Goal: Navigation & Orientation: Understand site structure

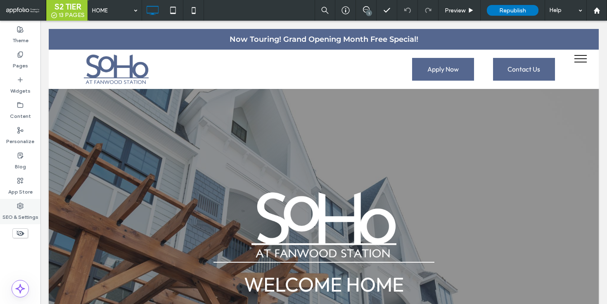
click at [15, 214] on label "SEO & Settings" at bounding box center [20, 215] width 36 height 12
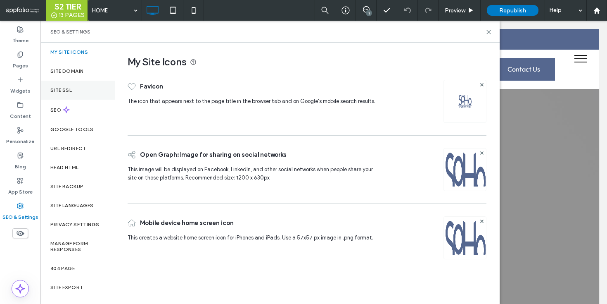
click at [75, 91] on div "Site SSL" at bounding box center [77, 90] width 74 height 19
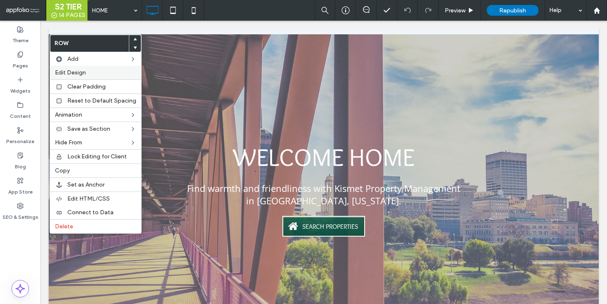
click at [78, 77] on div "Edit Design" at bounding box center [95, 73] width 91 height 14
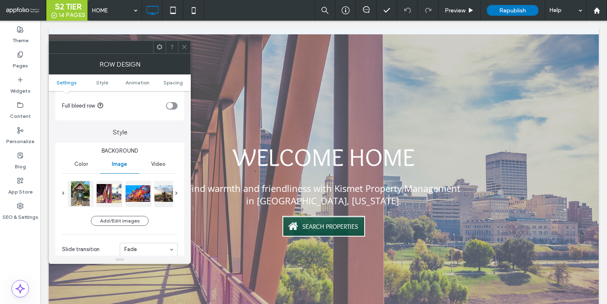
scroll to position [50, 0]
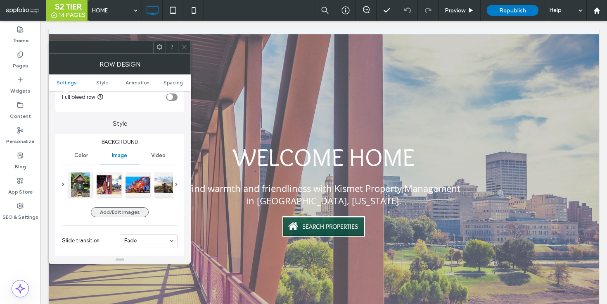
click at [121, 214] on button "Add/Edit images" at bounding box center [120, 212] width 58 height 10
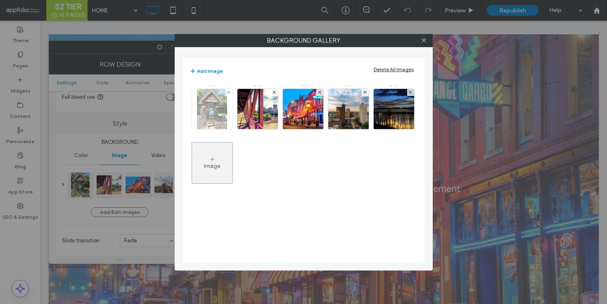
click at [221, 125] on img at bounding box center [212, 109] width 31 height 40
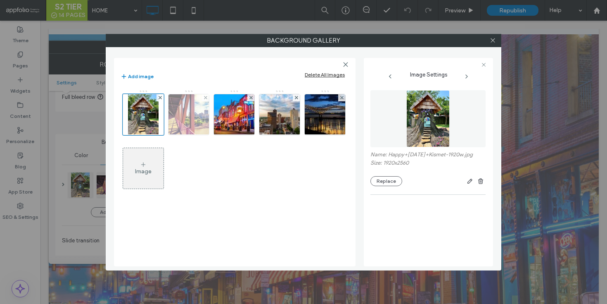
click at [195, 126] on img at bounding box center [188, 114] width 53 height 40
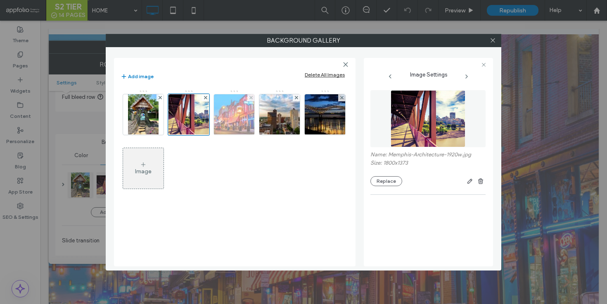
click at [230, 126] on img at bounding box center [234, 114] width 61 height 40
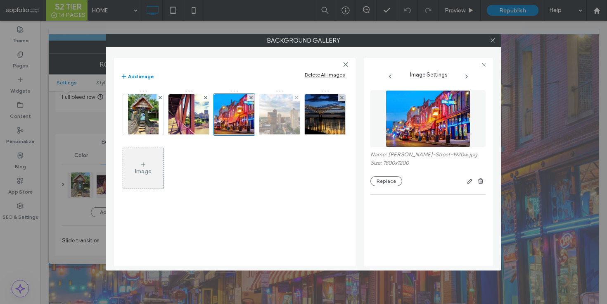
click at [292, 128] on img at bounding box center [279, 114] width 61 height 40
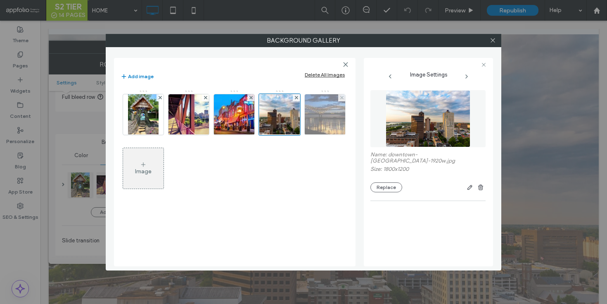
click at [331, 128] on img at bounding box center [325, 114] width 61 height 40
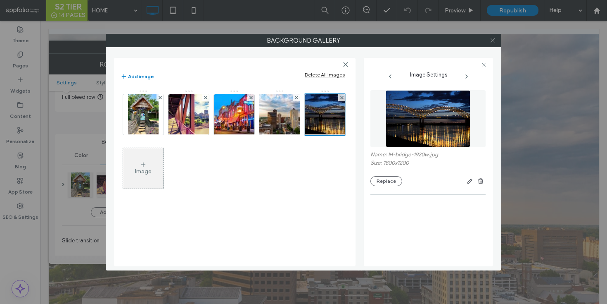
click at [494, 40] on icon at bounding box center [493, 40] width 6 height 6
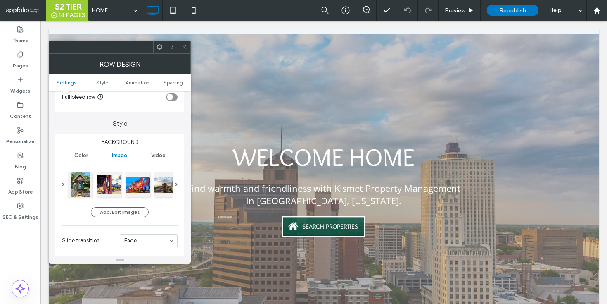
click at [184, 48] on icon at bounding box center [184, 47] width 6 height 6
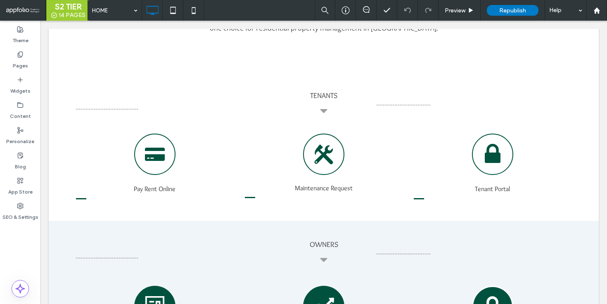
scroll to position [882, 0]
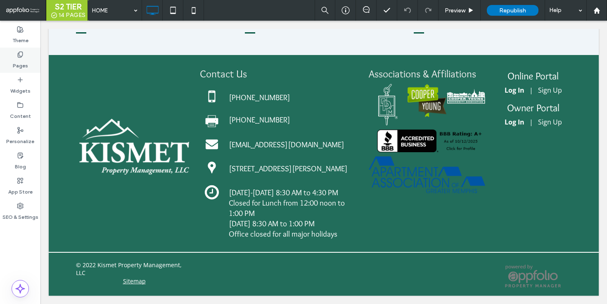
click at [16, 47] on div "Pages" at bounding box center [20, 59] width 40 height 25
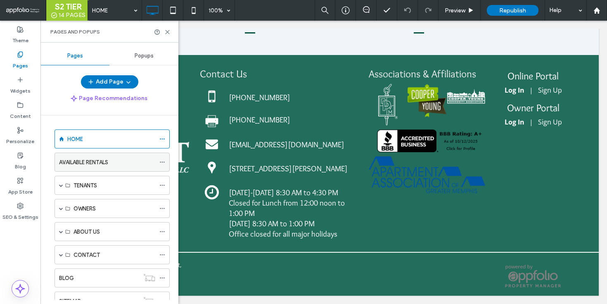
click at [107, 158] on label "AVAILABLE RENTALS" at bounding box center [83, 162] width 49 height 14
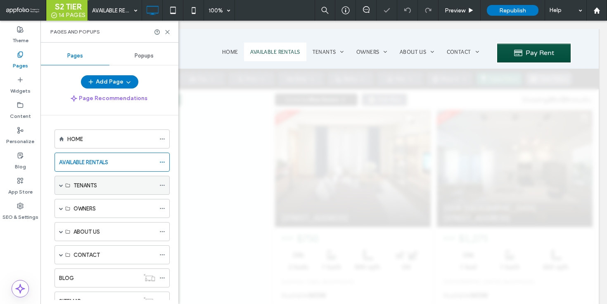
click at [60, 186] on span at bounding box center [61, 185] width 4 height 4
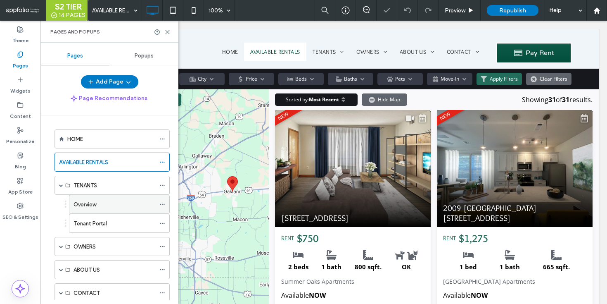
click at [85, 203] on label "Overview" at bounding box center [85, 204] width 23 height 14
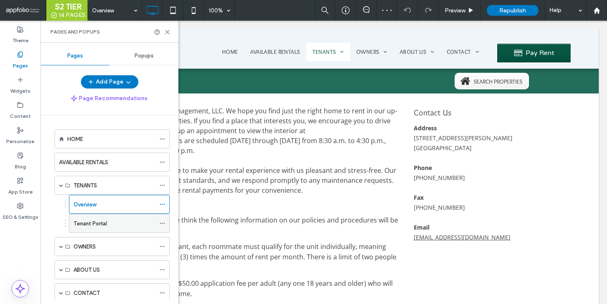
click at [90, 227] on label "Tenant Portal" at bounding box center [90, 223] width 33 height 14
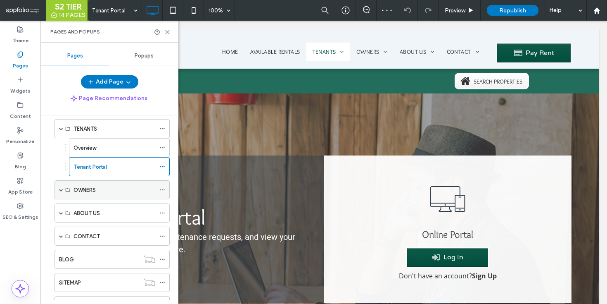
click at [59, 190] on span at bounding box center [61, 189] width 4 height 4
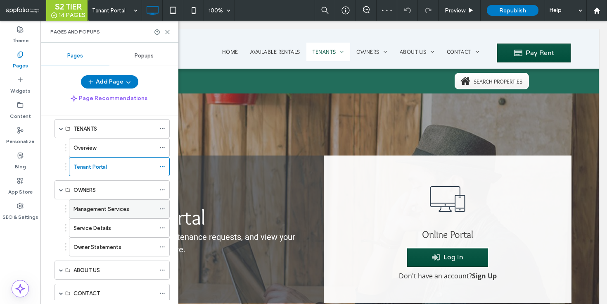
click at [108, 213] on div "Management Services" at bounding box center [115, 208] width 82 height 18
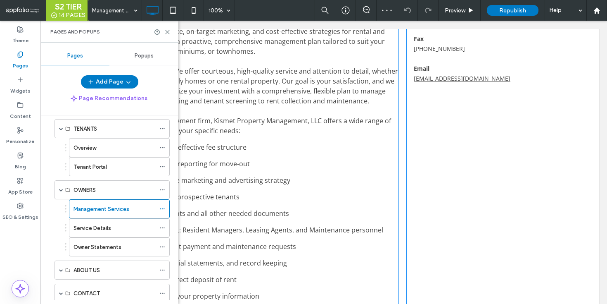
scroll to position [472, 0]
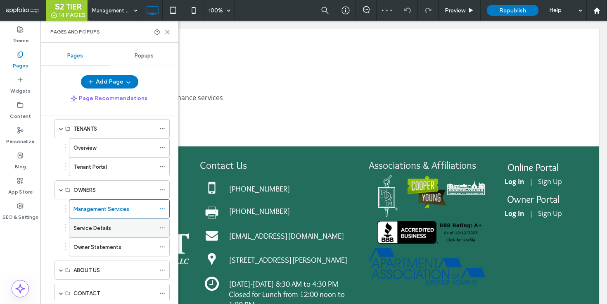
click at [124, 221] on div "Service Details" at bounding box center [115, 227] width 82 height 18
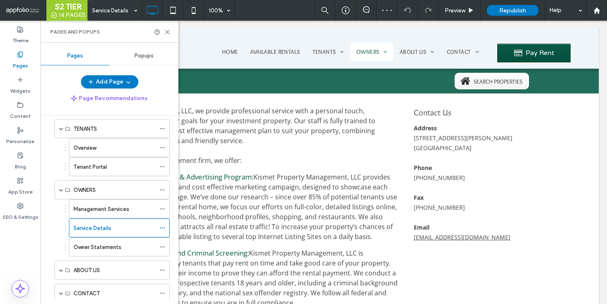
scroll to position [0, 0]
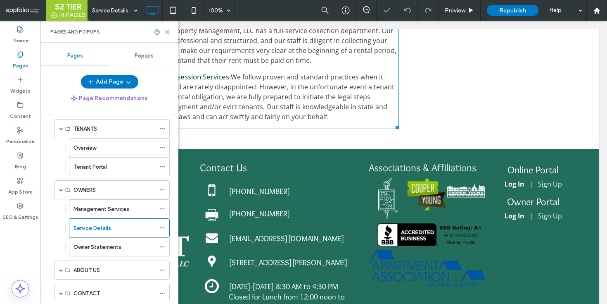
scroll to position [561, 0]
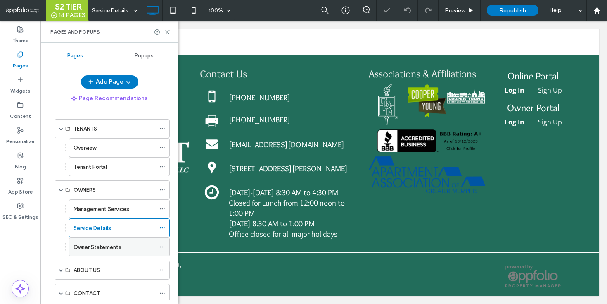
click at [95, 241] on div "Owner Statements" at bounding box center [115, 246] width 82 height 18
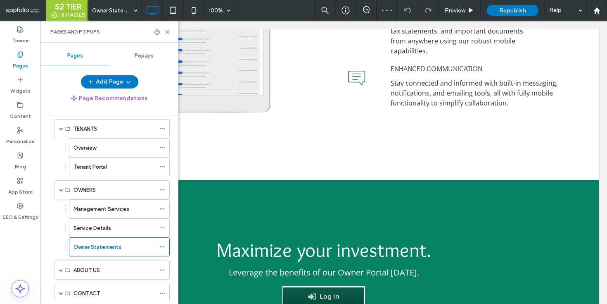
scroll to position [575, 0]
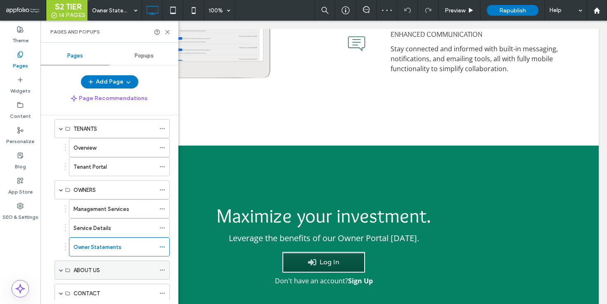
click at [59, 267] on div "ABOUT US" at bounding box center [112, 269] width 115 height 19
click at [63, 268] on span at bounding box center [61, 270] width 4 height 4
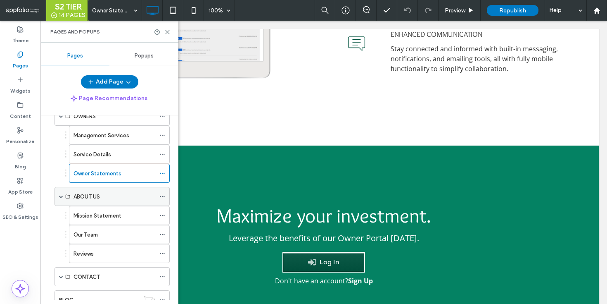
scroll to position [130, 0]
click at [112, 198] on div "ABOUT US" at bounding box center [115, 196] width 82 height 9
click at [107, 213] on label "Mission Statement" at bounding box center [98, 216] width 48 height 14
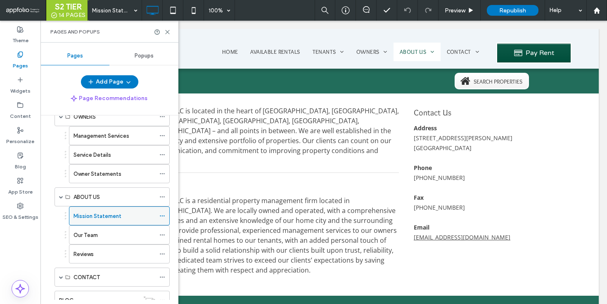
scroll to position [0, 0]
click at [118, 242] on div "Our Team" at bounding box center [115, 234] width 82 height 18
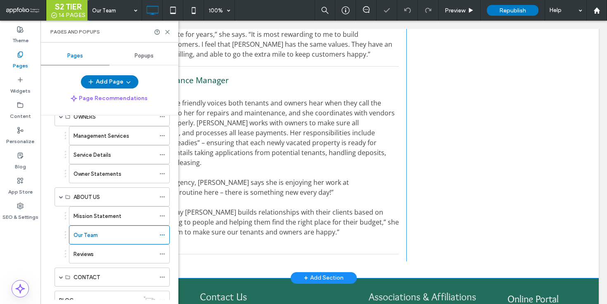
scroll to position [975, 0]
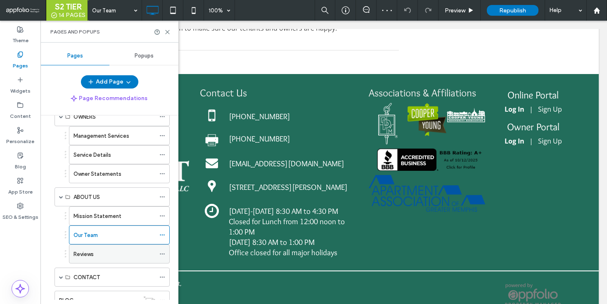
click at [91, 247] on div "Reviews" at bounding box center [115, 253] width 82 height 18
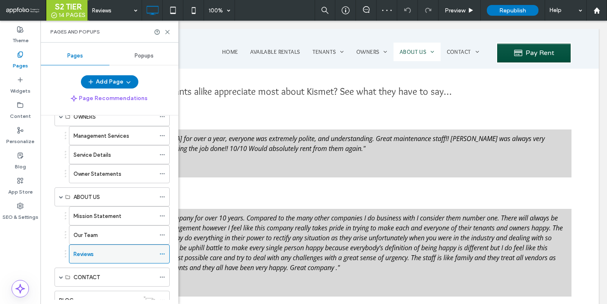
scroll to position [0, 0]
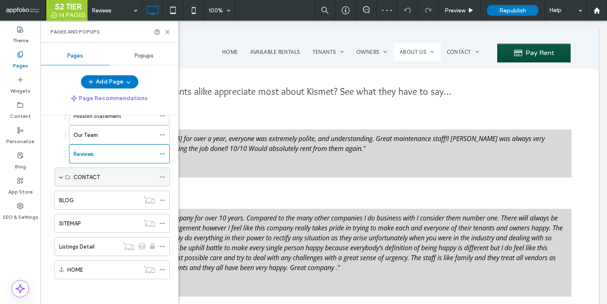
click at [59, 176] on span at bounding box center [61, 177] width 4 height 4
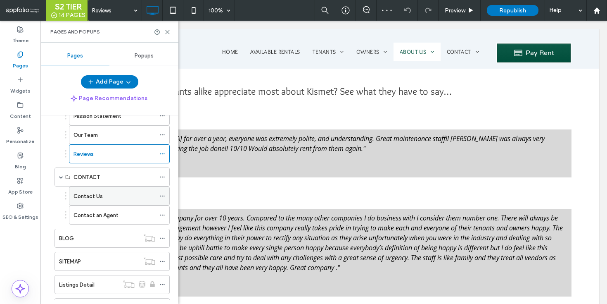
click at [78, 195] on label "Contact Us" at bounding box center [88, 196] width 29 height 14
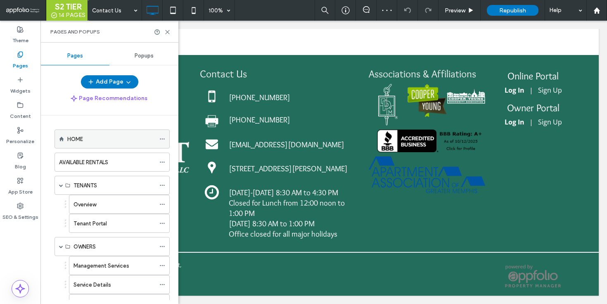
click at [97, 139] on div "HOME" at bounding box center [111, 139] width 88 height 9
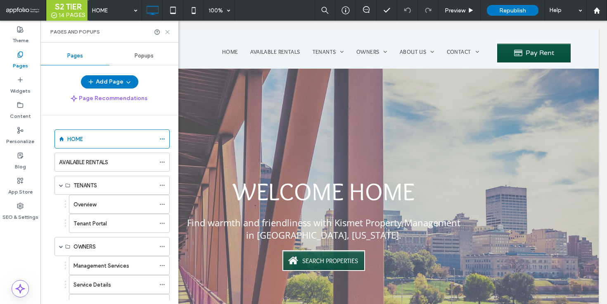
click at [166, 31] on icon at bounding box center [167, 32] width 6 height 6
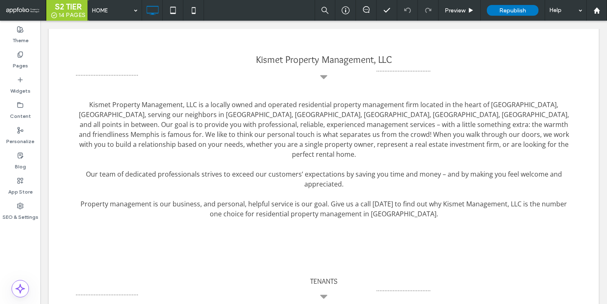
scroll to position [391, 0]
